Goal: Transaction & Acquisition: Obtain resource

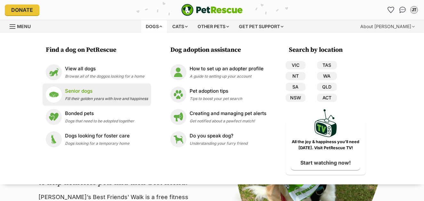
click at [97, 96] on span "Fill their golden years with love and happiness" at bounding box center [106, 98] width 83 height 5
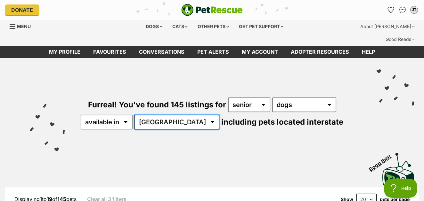
click at [193, 115] on select "Australia ACT NSW NT QLD SA TAS VIC WA" at bounding box center [176, 122] width 85 height 15
select select "QLD"
click at [155, 115] on select "Australia ACT NSW NT QLD SA TAS VIC WA" at bounding box center [176, 122] width 85 height 15
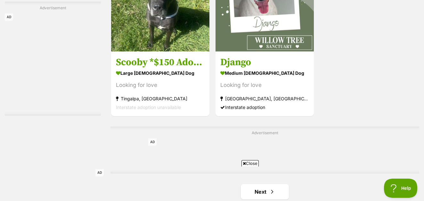
scroll to position [1584, 0]
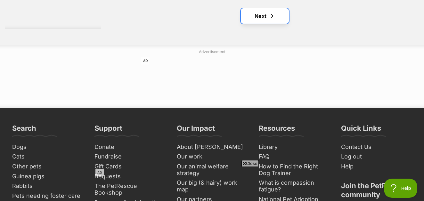
click at [256, 8] on link "Next" at bounding box center [265, 15] width 48 height 15
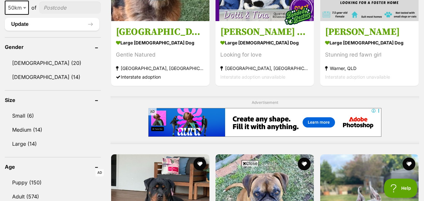
scroll to position [352, 0]
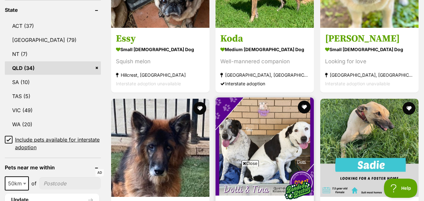
click at [268, 129] on img at bounding box center [264, 147] width 98 height 98
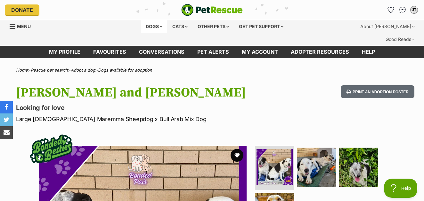
click at [153, 26] on div "Dogs" at bounding box center [154, 26] width 26 height 13
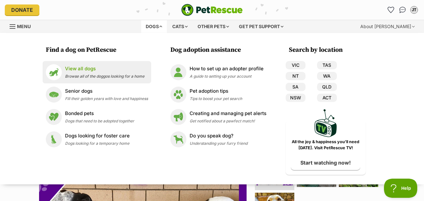
click at [96, 73] on div "View all dogs Browse all of the doggos looking for a home" at bounding box center [104, 72] width 79 height 14
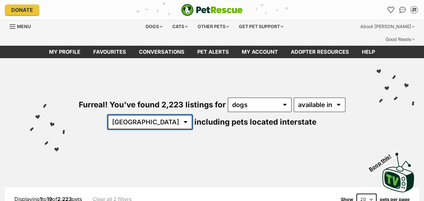
click at [166, 115] on select "[GEOGRAPHIC_DATA] [GEOGRAPHIC_DATA] [GEOGRAPHIC_DATA] [GEOGRAPHIC_DATA] [GEOGRA…" at bounding box center [149, 122] width 85 height 15
select select "QLD"
click at [127, 115] on select "Australia ACT NSW NT QLD SA TAS VIC WA" at bounding box center [149, 122] width 85 height 15
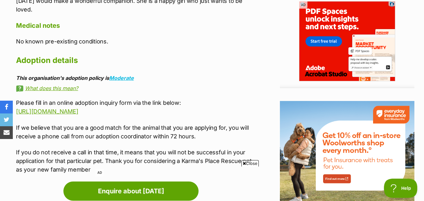
scroll to position [528, 0]
